Goal: Transaction & Acquisition: Download file/media

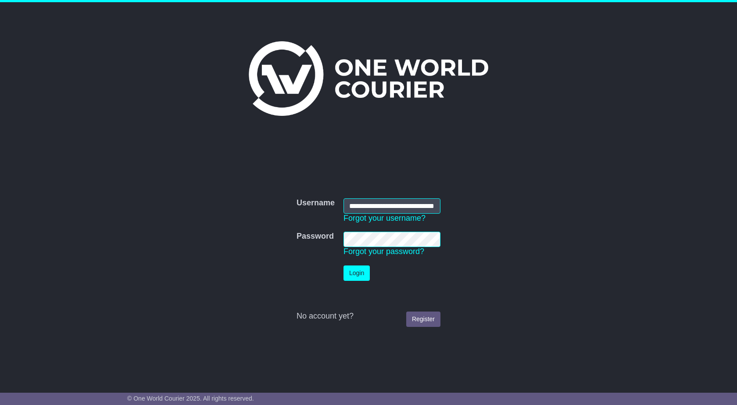
click at [364, 206] on input "**********" at bounding box center [392, 205] width 97 height 15
type input "**********"
click at [359, 272] on button "Login" at bounding box center [357, 273] width 26 height 15
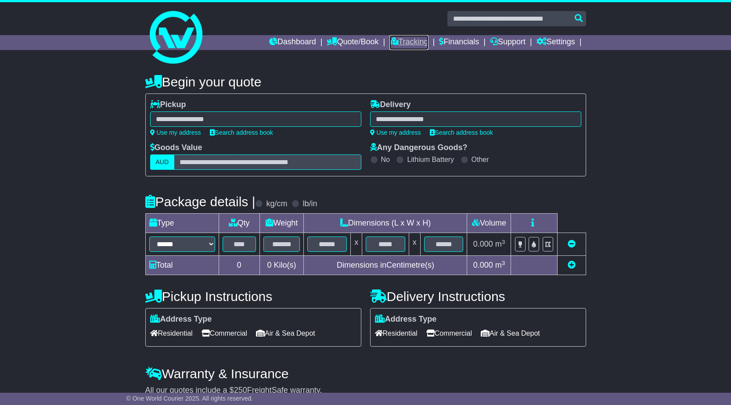
click at [395, 47] on link "Tracking" at bounding box center [408, 42] width 39 height 15
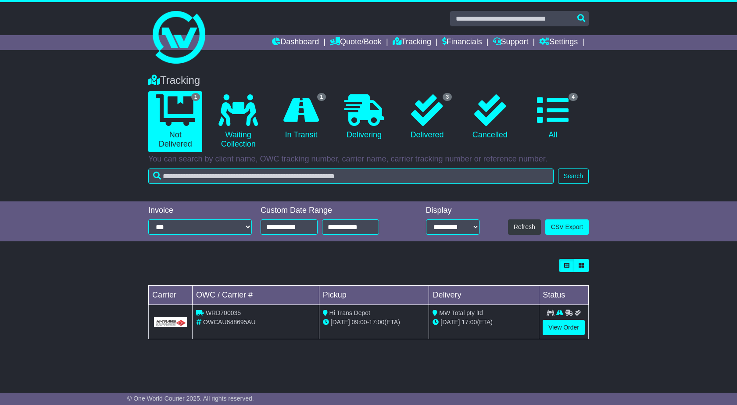
click at [417, 166] on div "Tracking 1 Not Delivered 0 Waiting Collection 1 In Transit 0 Delivering 3 0 4" at bounding box center [368, 126] width 449 height 123
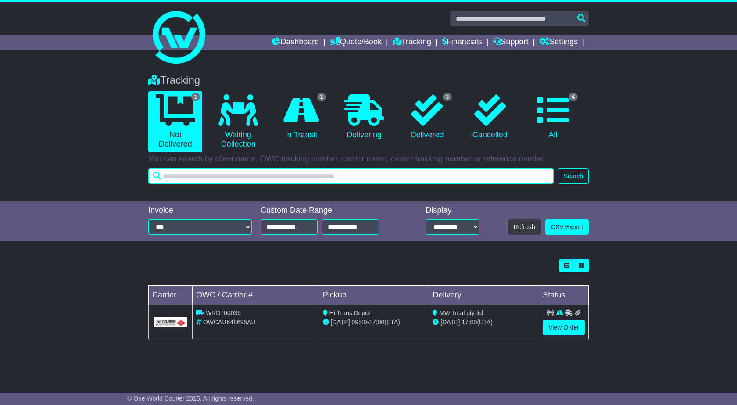
click at [409, 173] on input "text" at bounding box center [351, 176] width 406 height 15
paste input "**********"
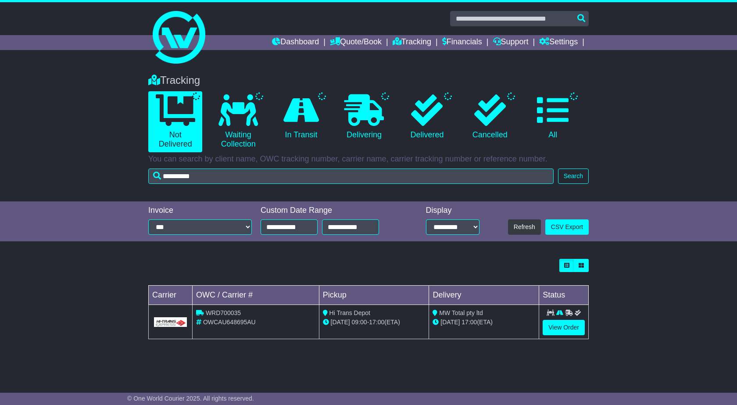
click at [580, 167] on div "Tracking Not Delivered Waiting Collection In Transit Delivering Delivered" at bounding box center [368, 126] width 449 height 123
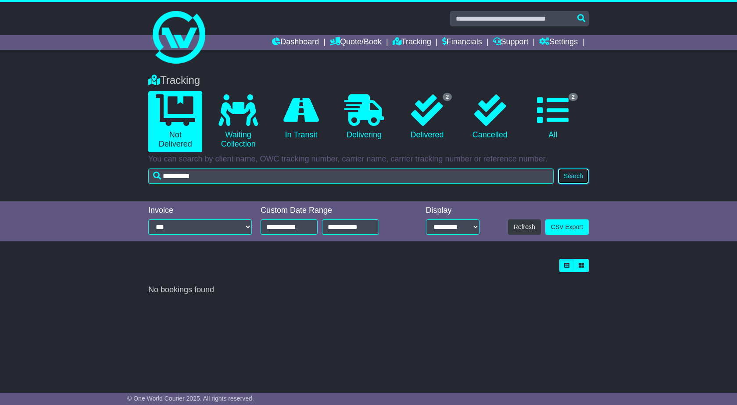
click at [580, 172] on button "Search" at bounding box center [573, 176] width 31 height 15
click at [437, 126] on icon at bounding box center [427, 110] width 32 height 32
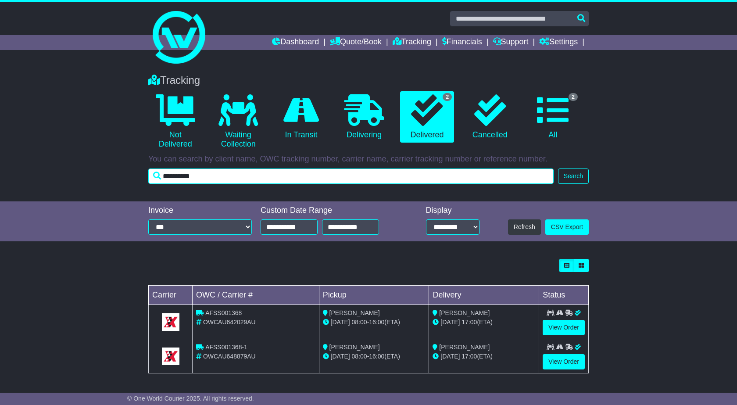
click at [338, 176] on input "**********" at bounding box center [351, 176] width 406 height 15
paste input "text"
type input "*********"
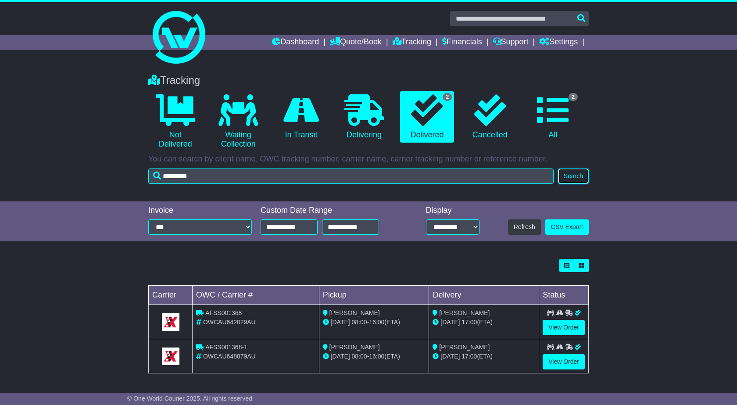
click at [577, 175] on button "Search" at bounding box center [573, 176] width 31 height 15
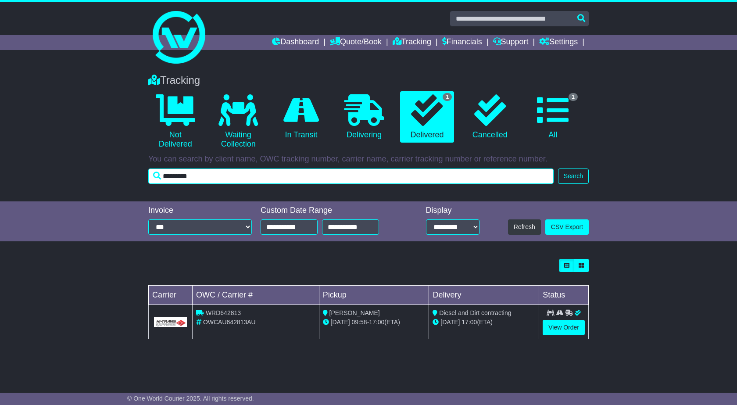
click at [338, 175] on input "*********" at bounding box center [351, 176] width 406 height 15
paste input "text"
type input "*********"
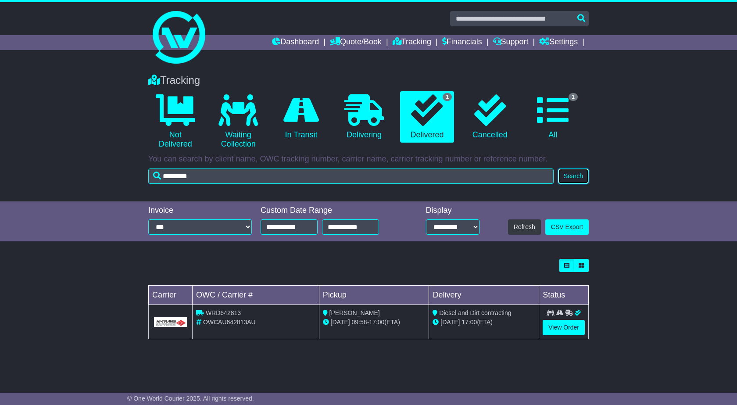
click at [573, 176] on button "Search" at bounding box center [573, 176] width 31 height 15
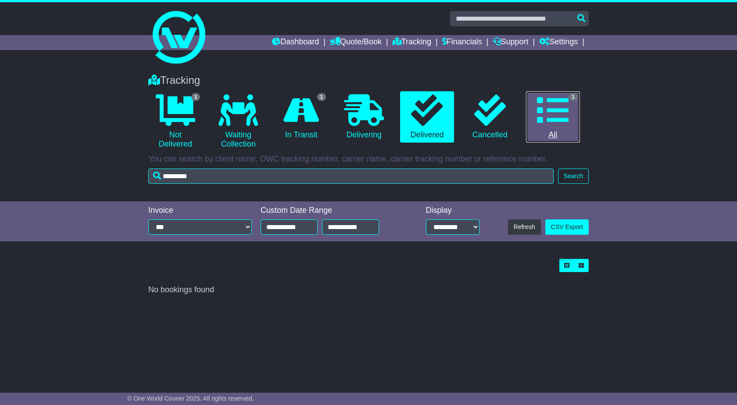
click at [561, 122] on icon at bounding box center [553, 110] width 32 height 32
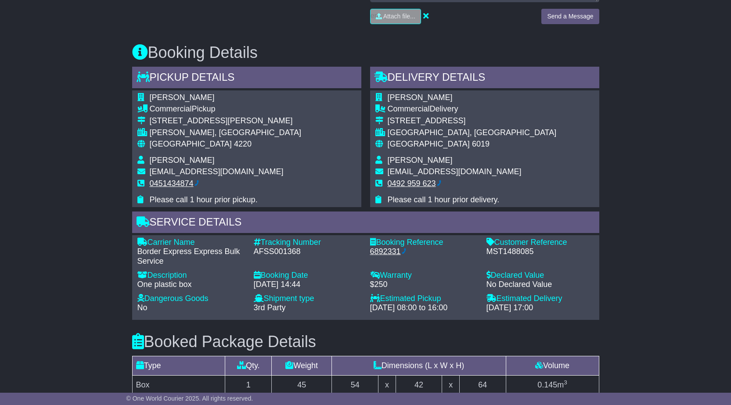
scroll to position [678, 0]
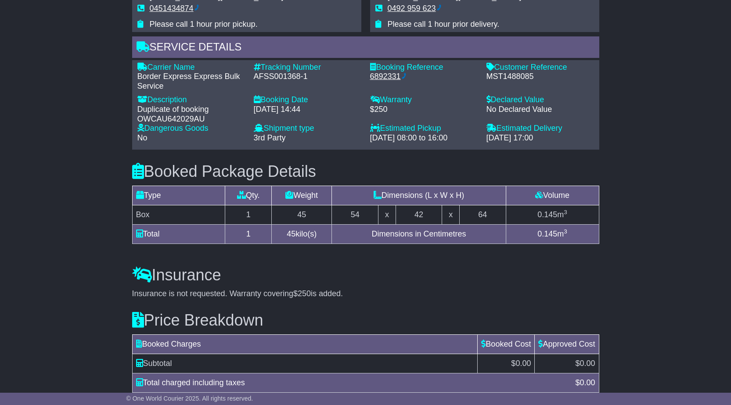
scroll to position [661, 0]
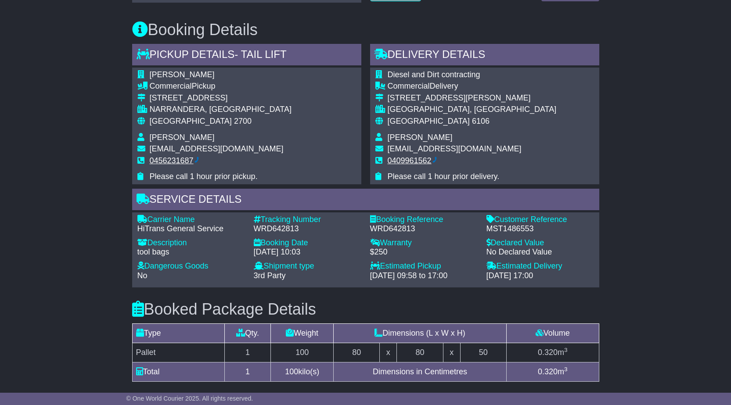
scroll to position [251, 0]
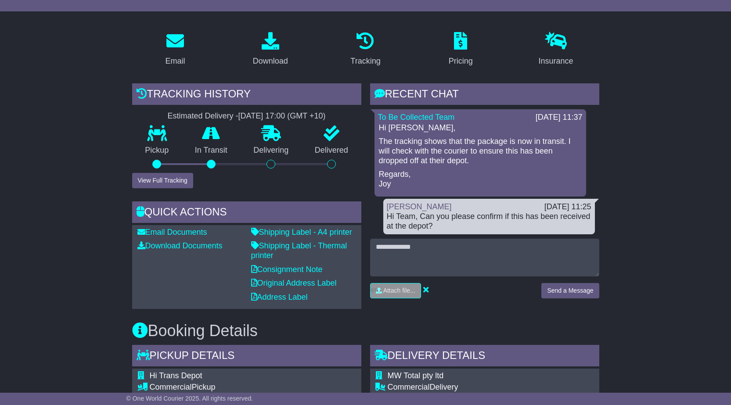
scroll to position [132, 0]
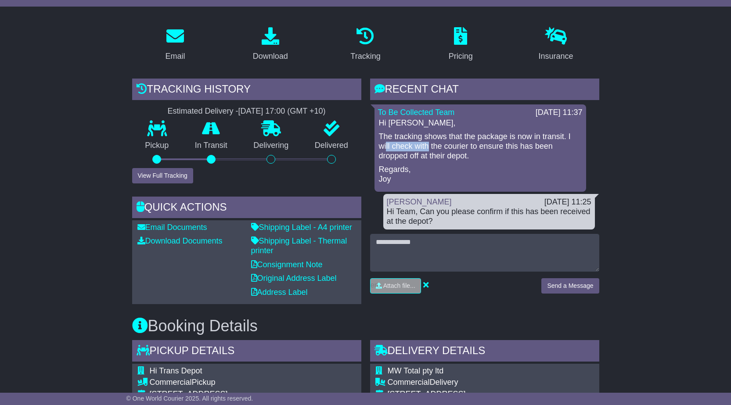
drag, startPoint x: 385, startPoint y: 144, endPoint x: 429, endPoint y: 143, distance: 43.9
click at [429, 143] on p "The tracking shows that the package is now in transit. I will check with the co…" at bounding box center [480, 146] width 203 height 29
click at [489, 152] on p "The tracking shows that the package is now in transit. I will check with the co…" at bounding box center [480, 146] width 203 height 29
drag, startPoint x: 476, startPoint y: 144, endPoint x: 538, endPoint y: 145, distance: 62.3
click at [538, 145] on p "The tracking shows that the package is now in transit. I will check with the co…" at bounding box center [480, 146] width 203 height 29
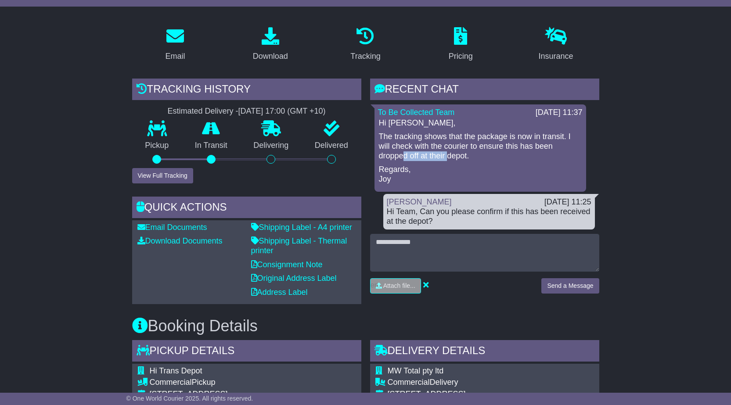
drag, startPoint x: 402, startPoint y: 155, endPoint x: 467, endPoint y: 158, distance: 65.1
click at [447, 155] on p "The tracking shows that the package is now in transit. I will check with the co…" at bounding box center [480, 146] width 203 height 29
click at [478, 165] on p "Regards, Joy" at bounding box center [480, 174] width 203 height 19
drag, startPoint x: 380, startPoint y: 137, endPoint x: 454, endPoint y: 132, distance: 73.9
click at [454, 132] on p "The tracking shows that the package is now in transit. I will check with the co…" at bounding box center [480, 146] width 203 height 29
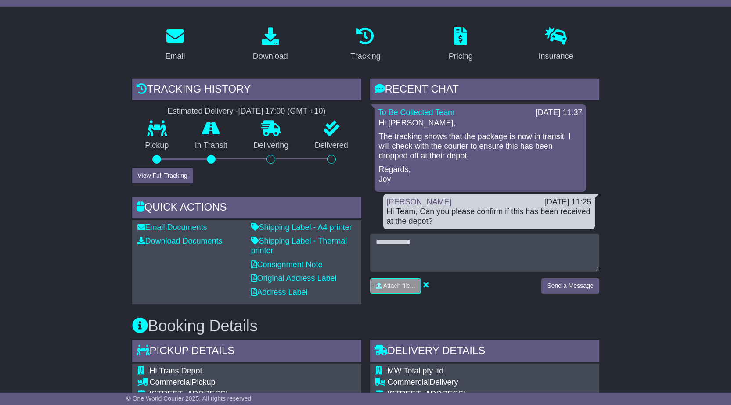
click at [462, 152] on p "The tracking shows that the package is now in transit. I will check with the co…" at bounding box center [480, 146] width 203 height 29
drag, startPoint x: 464, startPoint y: 135, endPoint x: 539, endPoint y: 137, distance: 75.1
click at [539, 137] on p "The tracking shows that the package is now in transit. I will check with the co…" at bounding box center [480, 146] width 203 height 29
drag, startPoint x: 391, startPoint y: 145, endPoint x: 452, endPoint y: 145, distance: 61.0
click at [452, 145] on p "The tracking shows that the package is now in transit. I will check with the co…" at bounding box center [480, 146] width 203 height 29
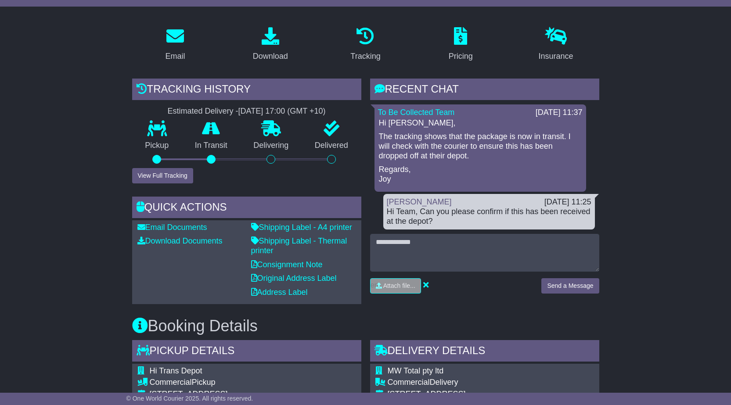
click at [465, 155] on p "The tracking shows that the package is now in transit. I will check with the co…" at bounding box center [480, 146] width 203 height 29
drag, startPoint x: 470, startPoint y: 145, endPoint x: 549, endPoint y: 145, distance: 79.0
click at [549, 145] on p "The tracking shows that the package is now in transit. I will check with the co…" at bounding box center [480, 146] width 203 height 29
drag, startPoint x: 392, startPoint y: 159, endPoint x: 460, endPoint y: 157, distance: 67.6
click at [460, 157] on p "The tracking shows that the package is now in transit. I will check with the co…" at bounding box center [480, 146] width 203 height 29
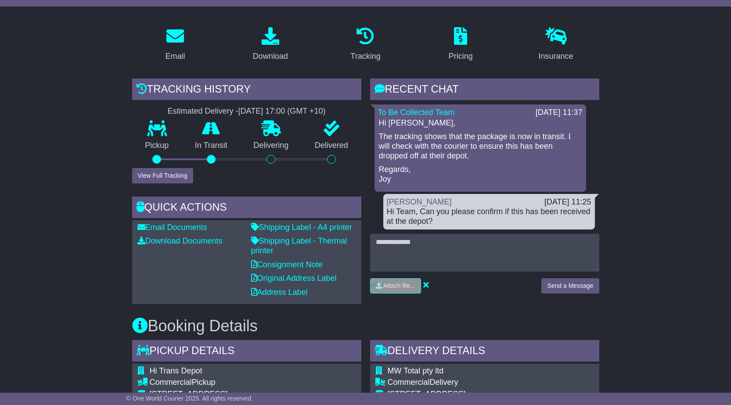
click at [479, 163] on div "Hi Ravi, The tracking shows that the package is now in transit. I will check wi…" at bounding box center [480, 152] width 205 height 66
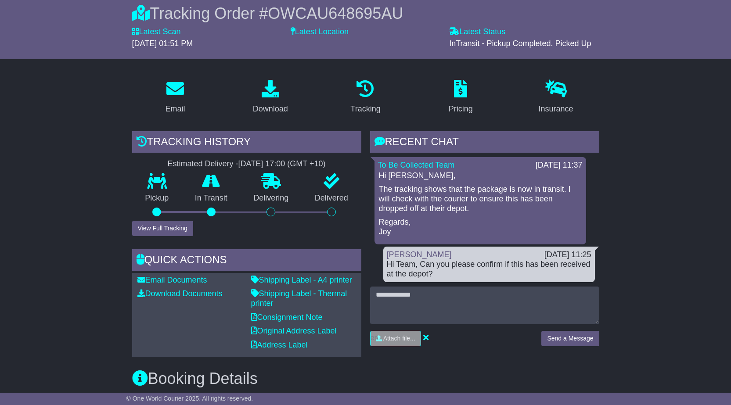
scroll to position [0, 0]
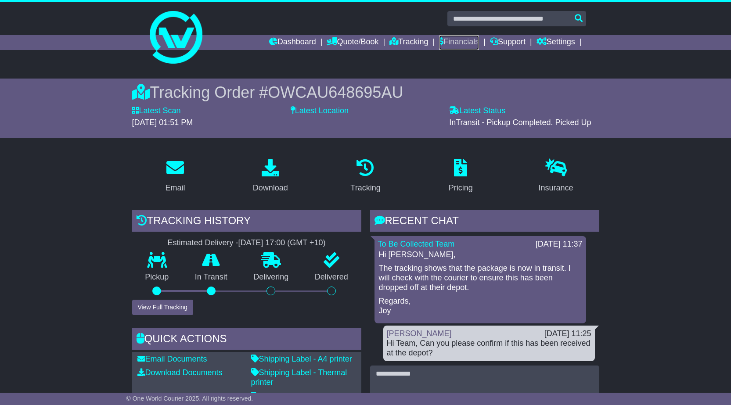
click at [466, 41] on link "Financials" at bounding box center [459, 42] width 40 height 15
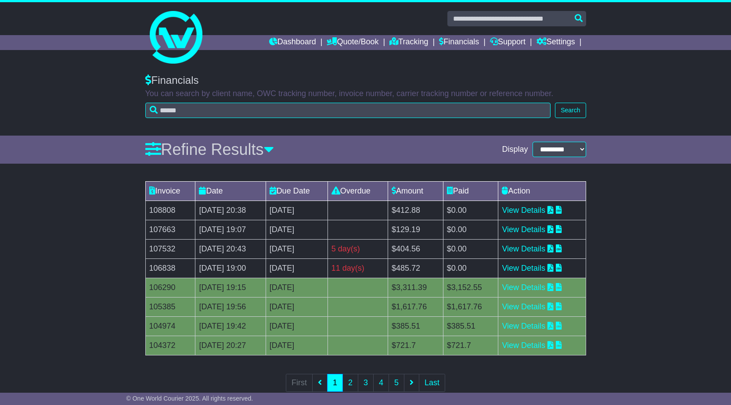
scroll to position [20, 0]
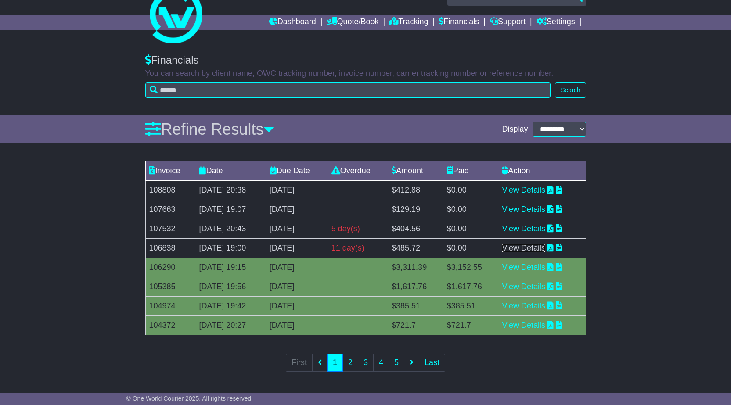
drag, startPoint x: 554, startPoint y: 248, endPoint x: 618, endPoint y: 213, distance: 73.1
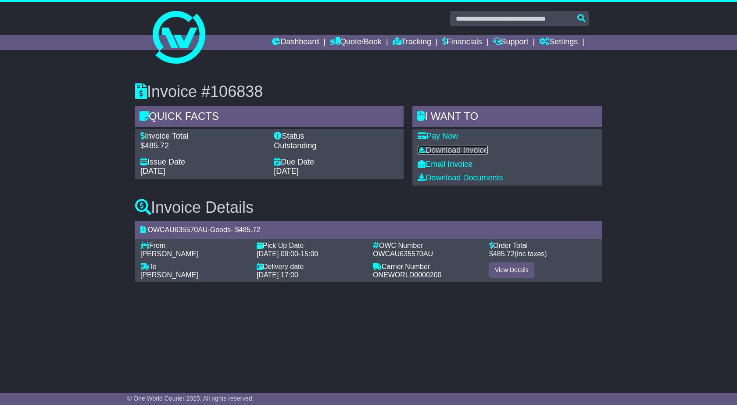
click at [445, 150] on link "Download Invoice" at bounding box center [453, 150] width 70 height 9
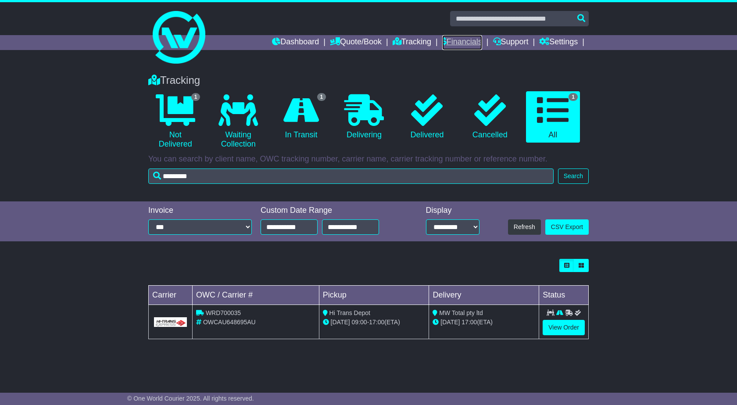
click at [454, 45] on link "Financials" at bounding box center [462, 42] width 40 height 15
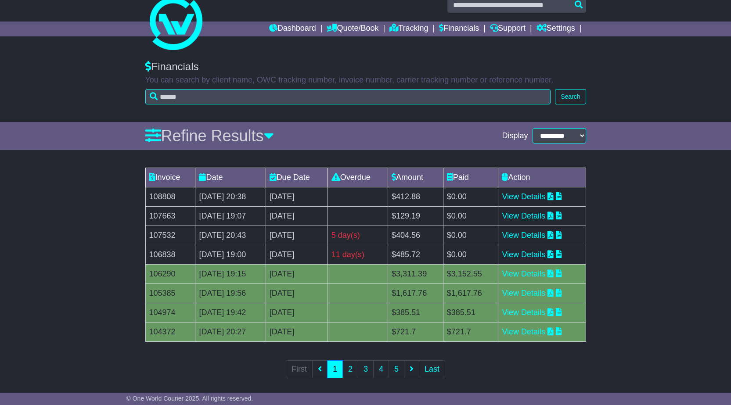
scroll to position [20, 0]
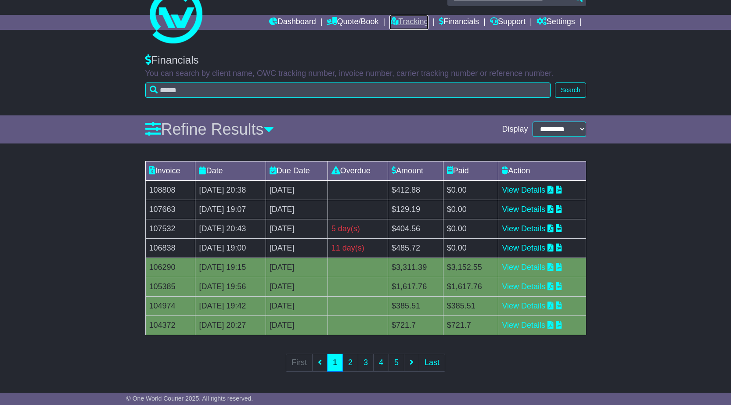
click at [393, 25] on link "Tracking" at bounding box center [408, 22] width 39 height 15
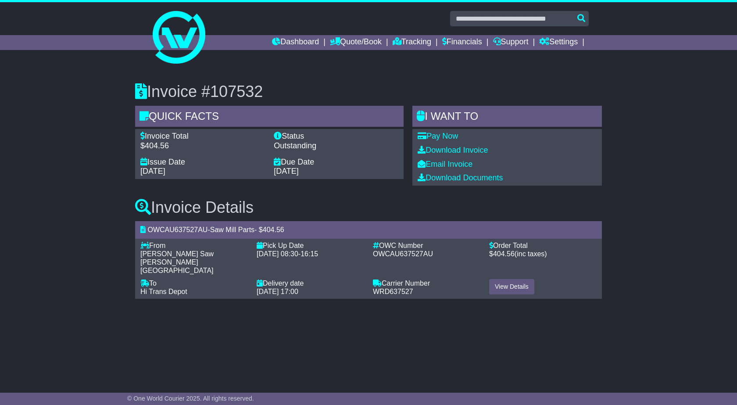
click at [432, 131] on div "Pay Now Download Invoice Email Invoice Download Documents" at bounding box center [508, 157] width 190 height 56
click at [586, 136] on div "Pay Now" at bounding box center [507, 137] width 179 height 10
click at [474, 149] on link "Download Invoice" at bounding box center [453, 150] width 70 height 9
click at [442, 43] on icon at bounding box center [444, 41] width 4 height 8
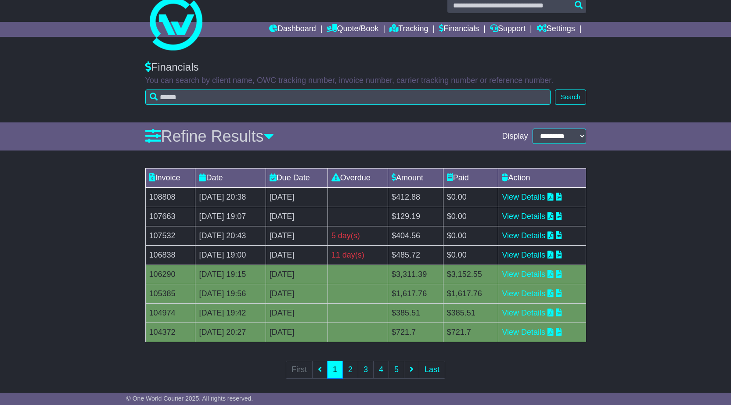
scroll to position [20, 0]
